Goal: Task Accomplishment & Management: Complete application form

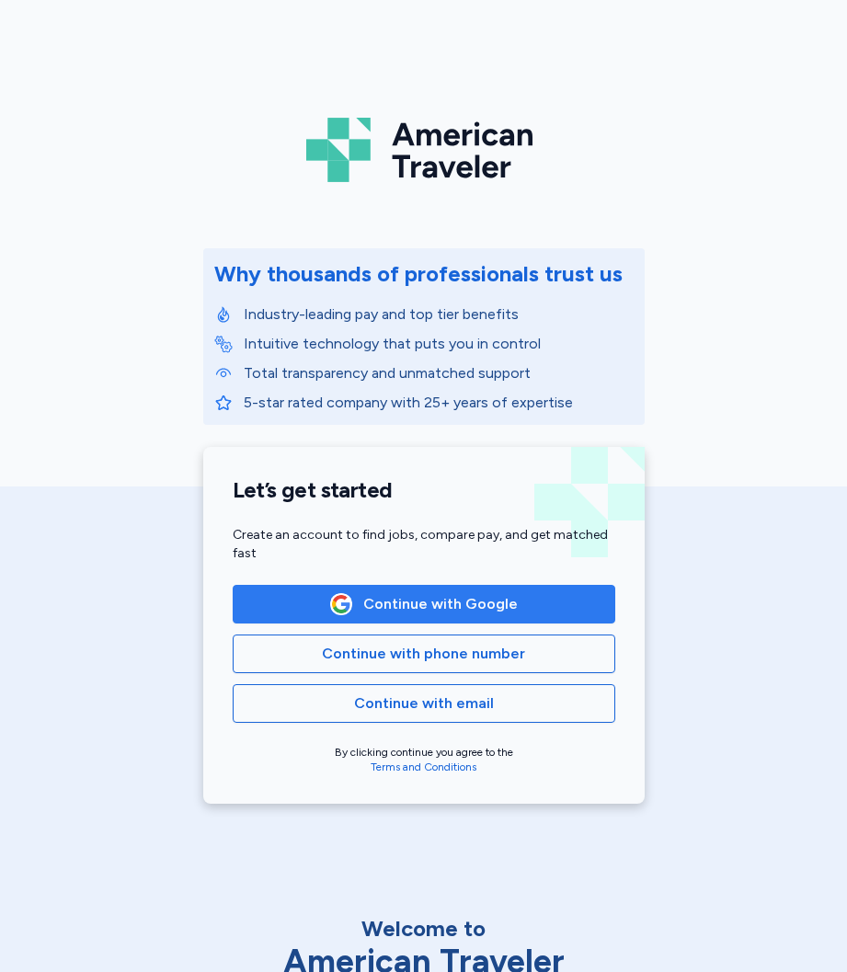
click at [428, 597] on span "Continue with Google" at bounding box center [440, 604] width 154 height 22
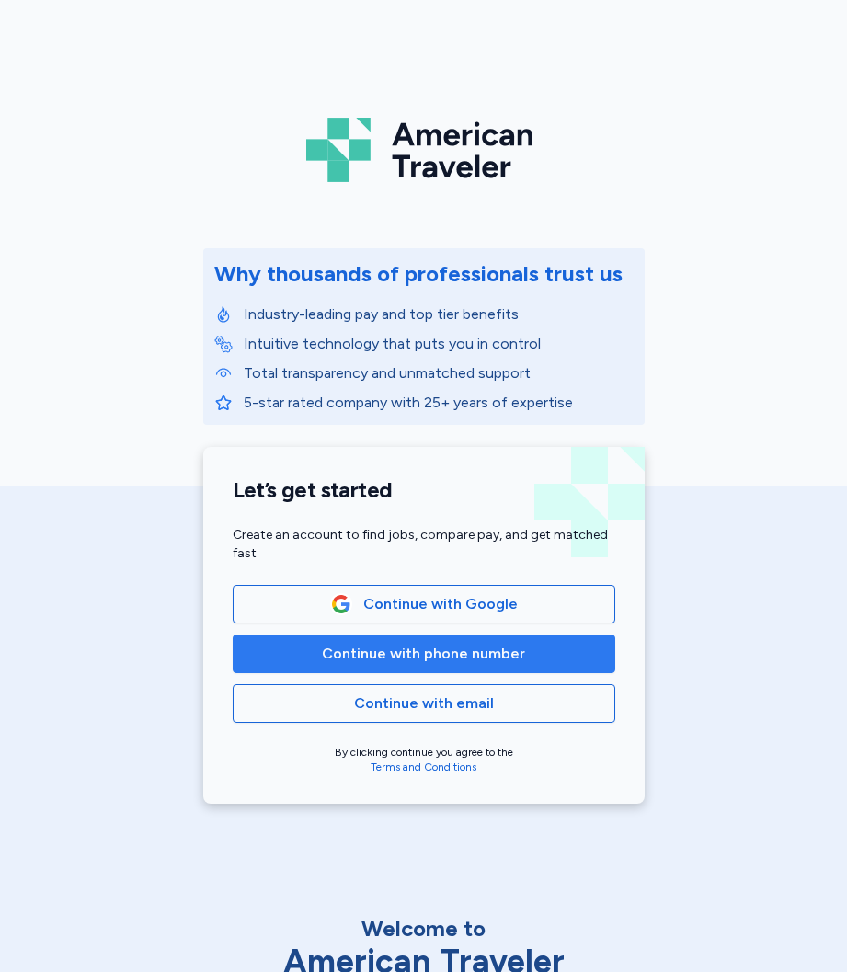
click at [361, 661] on span "Continue with phone number" at bounding box center [423, 654] width 203 height 22
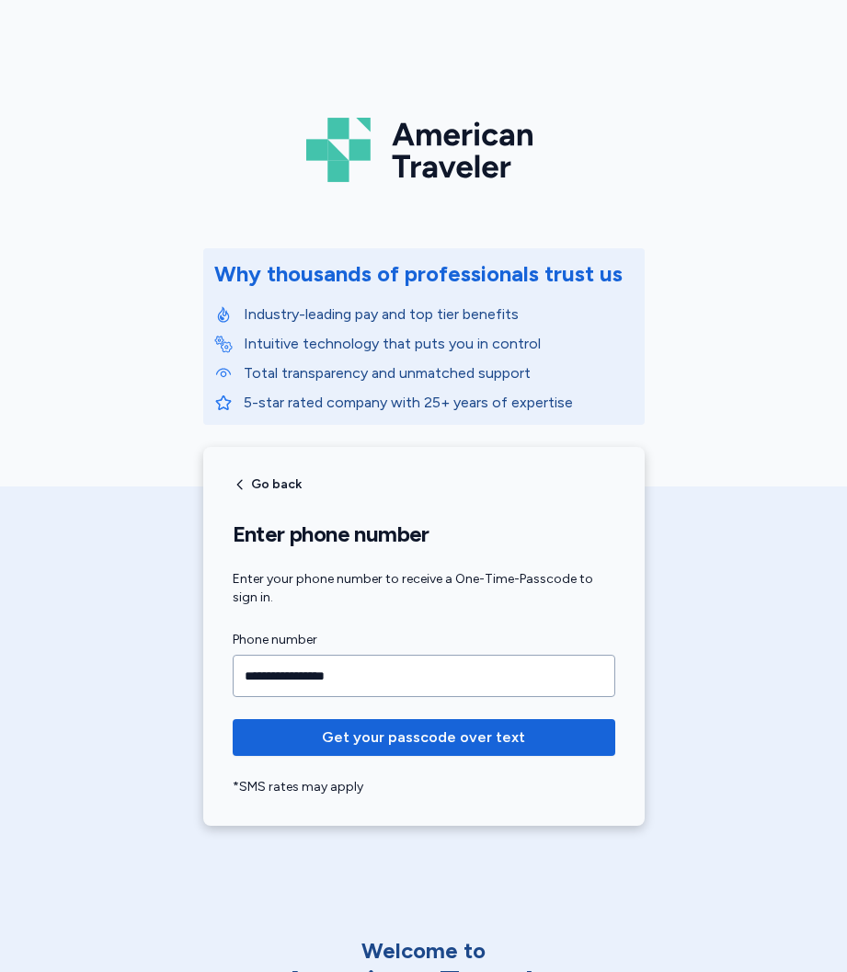
type input "**********"
click at [233, 719] on button "Get your passcode over text" at bounding box center [424, 737] width 382 height 37
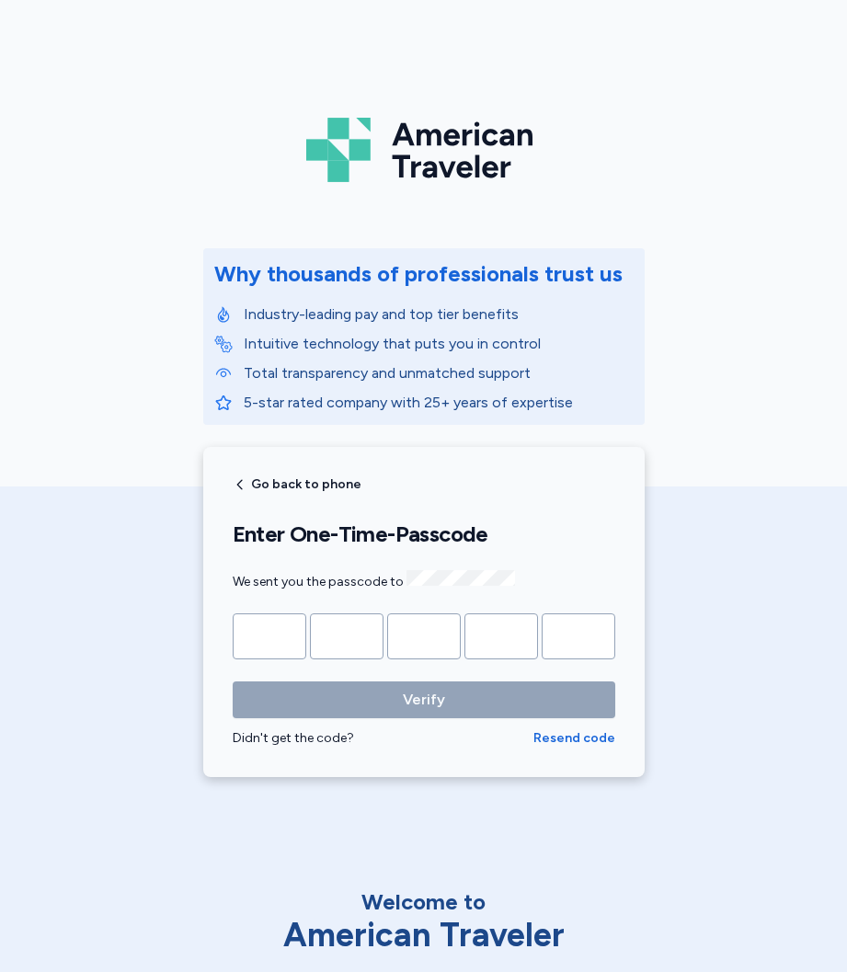
type input "*"
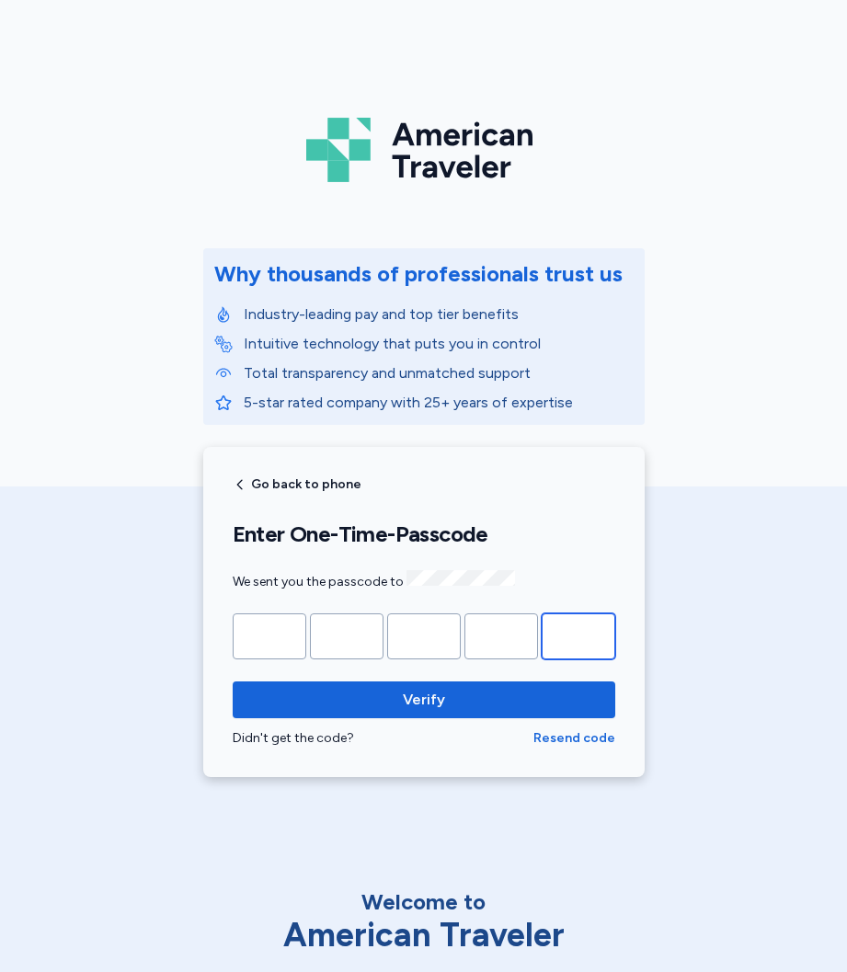
type input "*"
click at [233, 681] on button "Verify" at bounding box center [424, 699] width 382 height 37
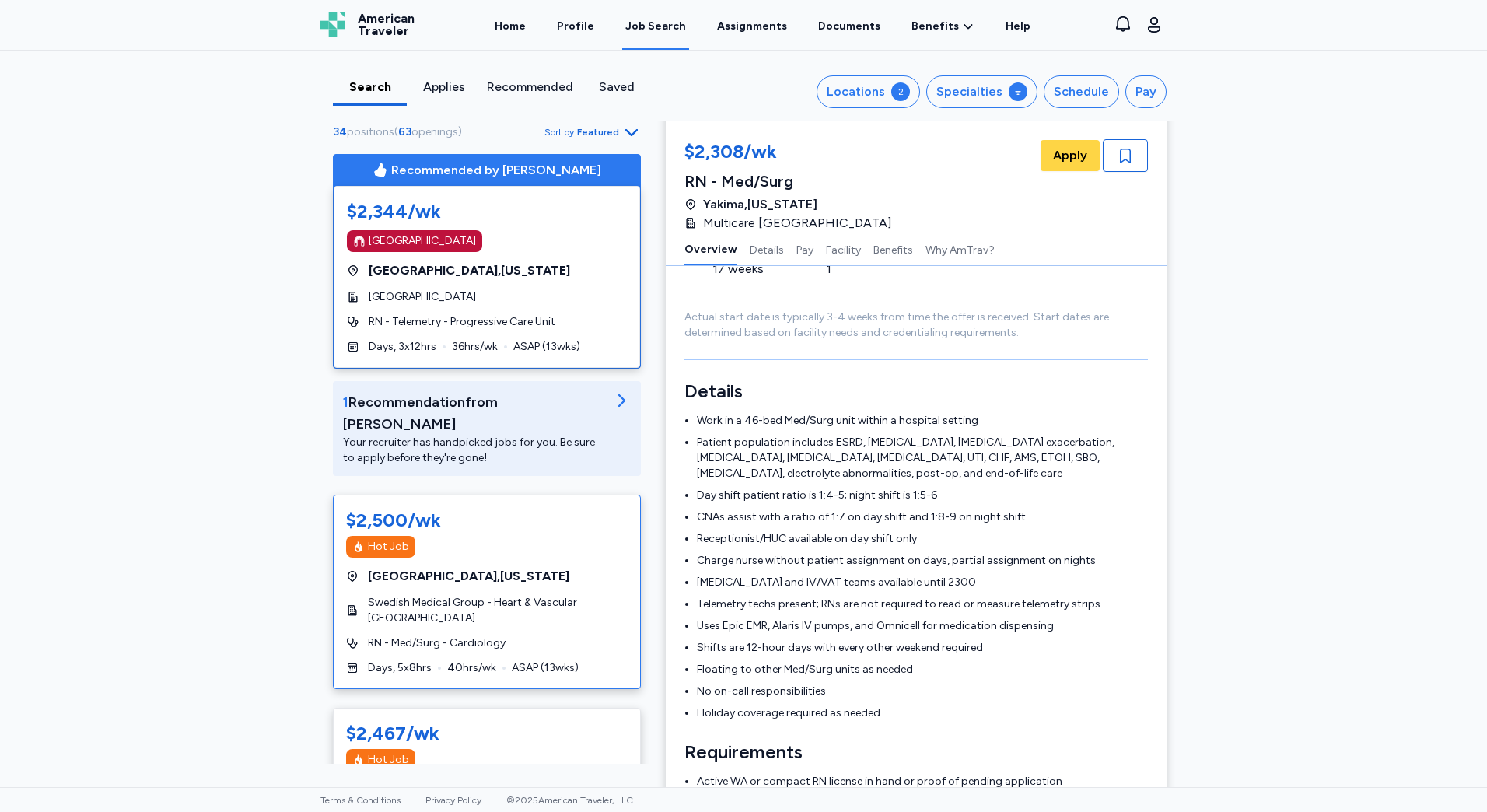
scroll to position [623, 0]
